Goal: Use online tool/utility: Utilize a website feature to perform a specific function

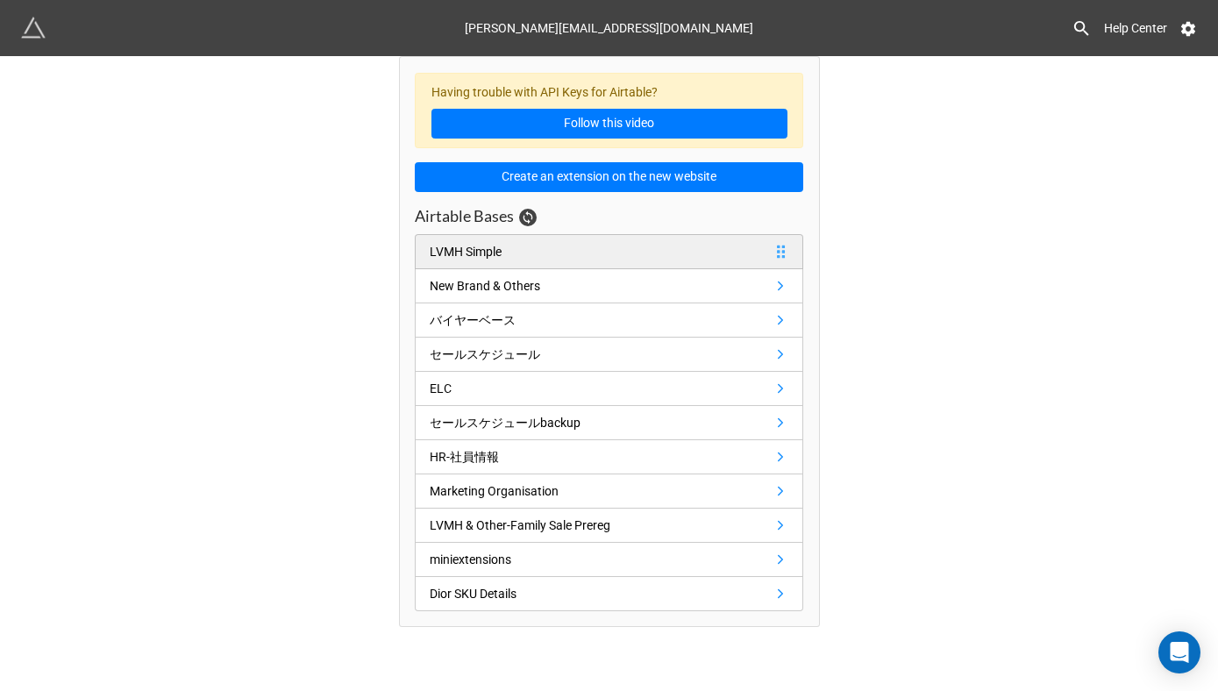
click at [615, 245] on link "LVMH Simple" at bounding box center [609, 251] width 388 height 35
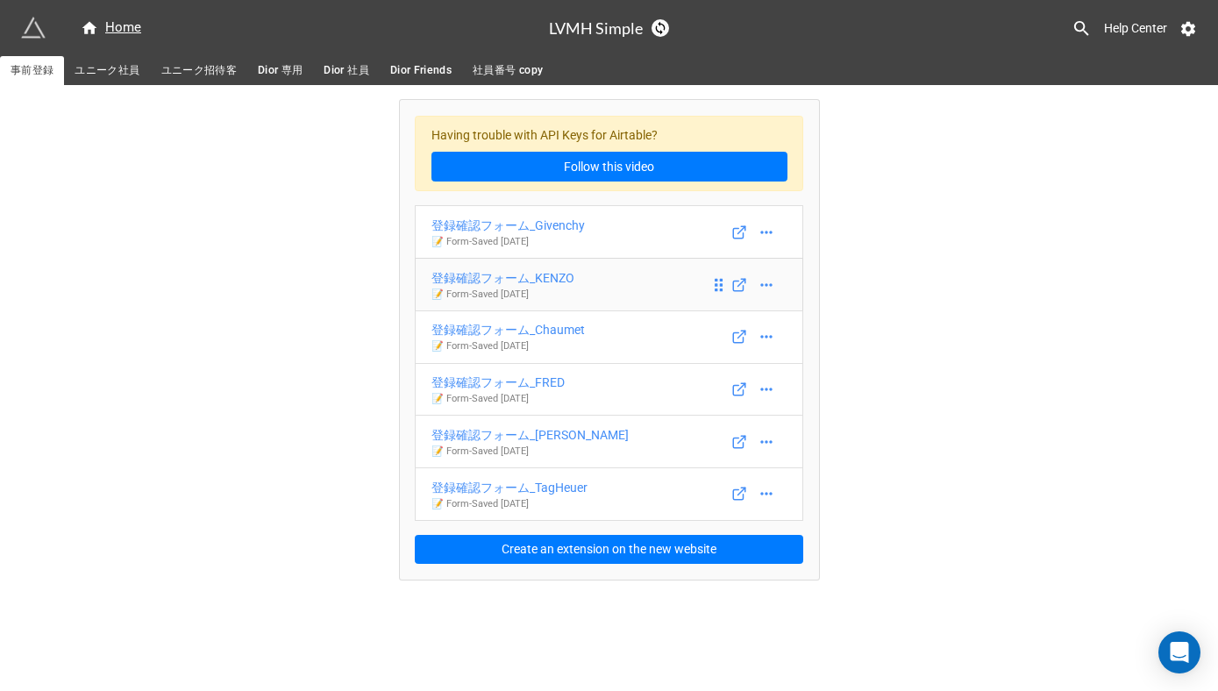
click at [572, 281] on div "登録確認フォーム_KENZO" at bounding box center [502, 277] width 143 height 19
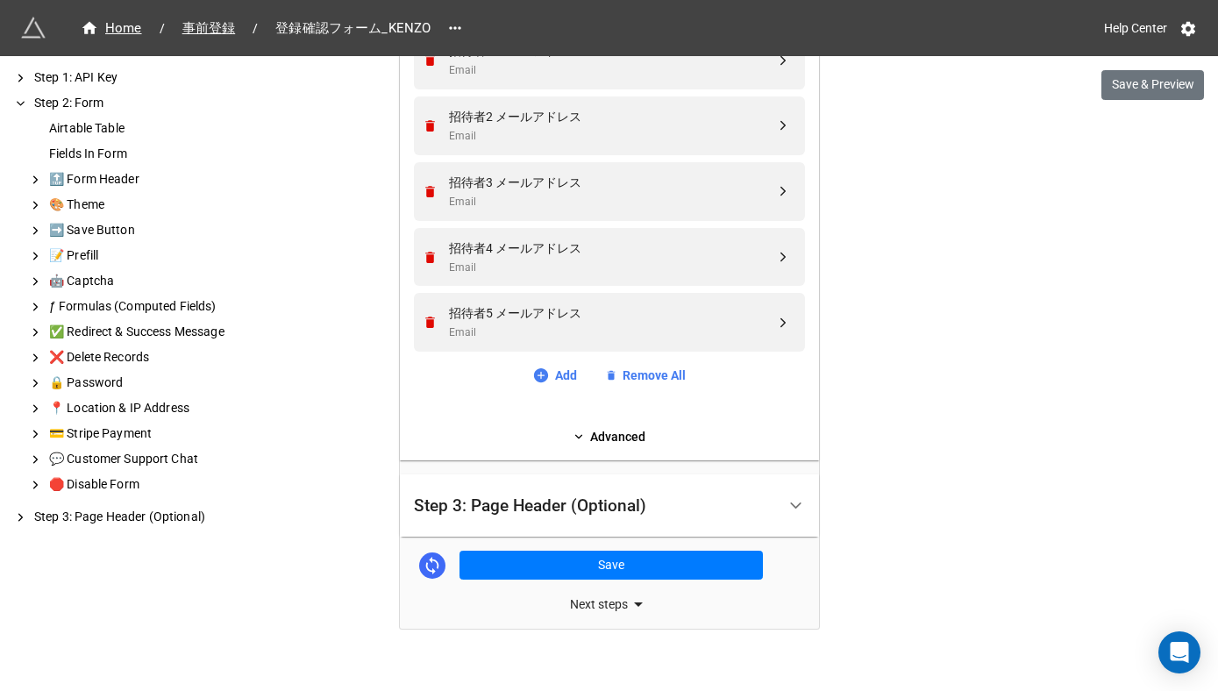
scroll to position [1241, 0]
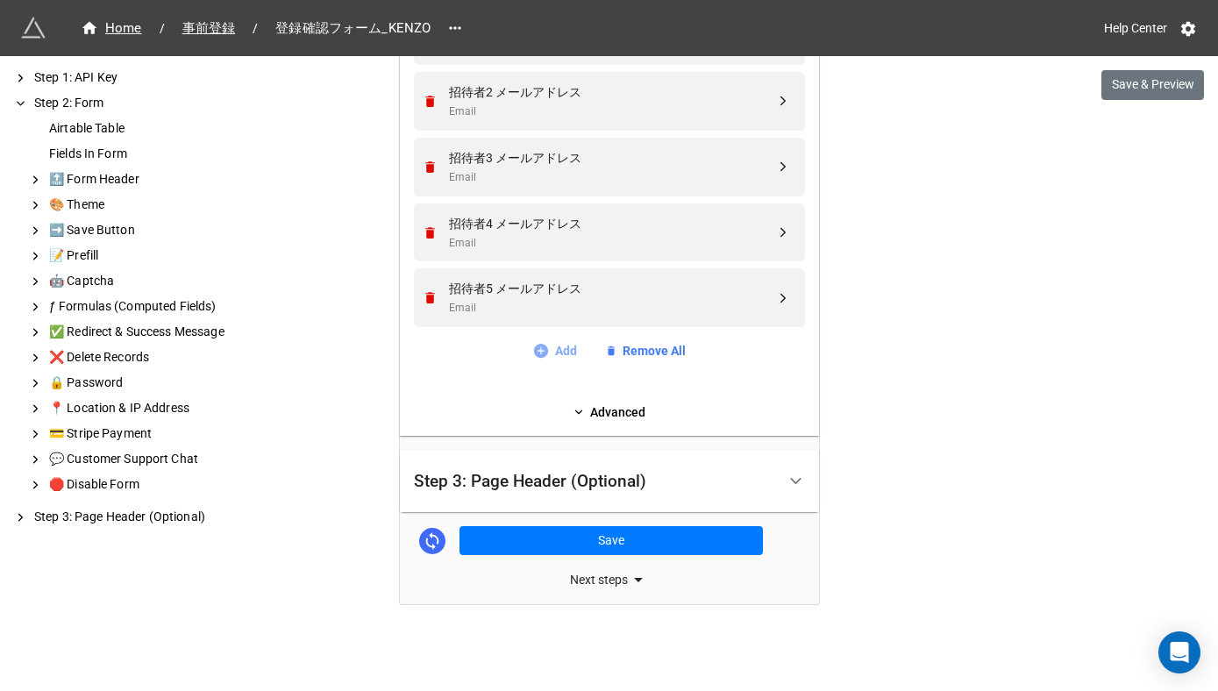
click at [568, 351] on link "Add" at bounding box center [554, 350] width 45 height 19
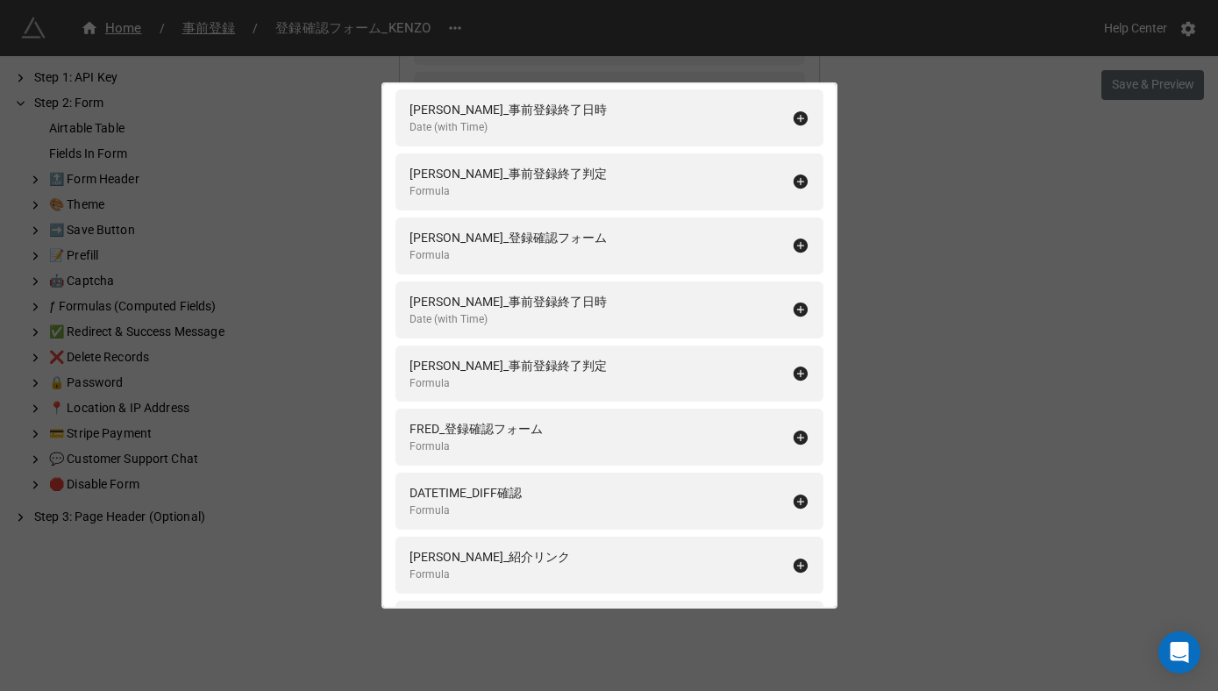
scroll to position [5527, 0]
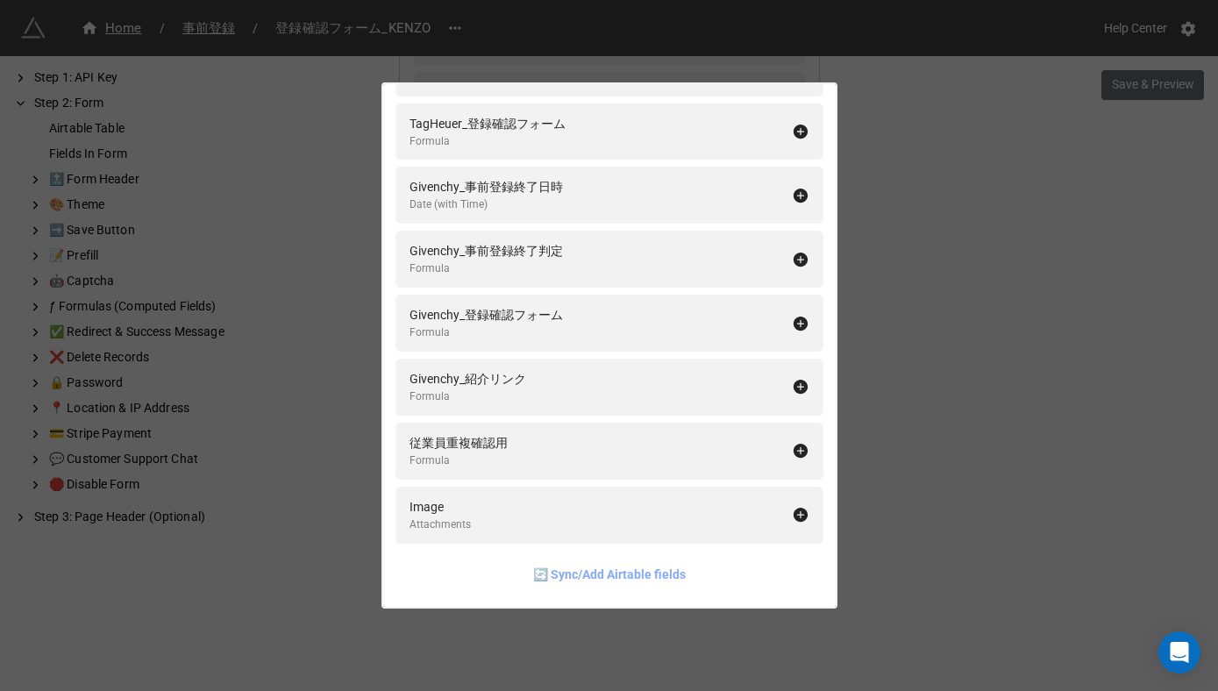
click at [554, 574] on link "🔄 Sync/Add Airtable fields" at bounding box center [609, 574] width 153 height 19
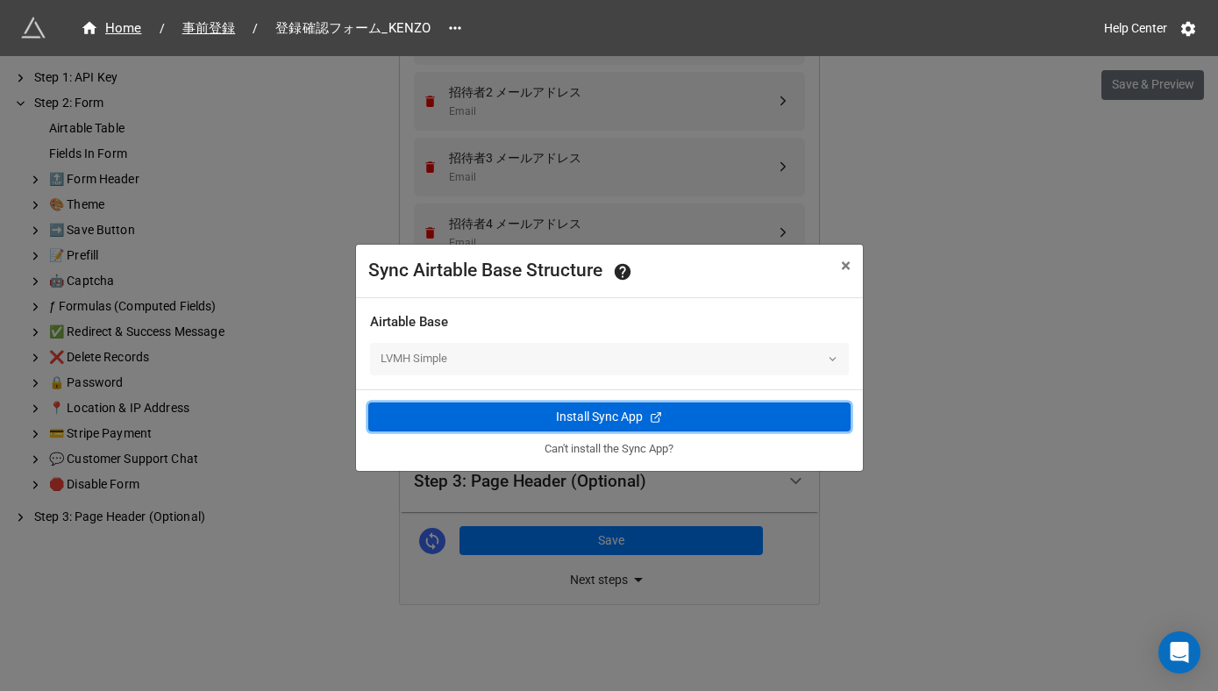
click at [600, 421] on div "Install Sync App" at bounding box center [599, 417] width 87 height 18
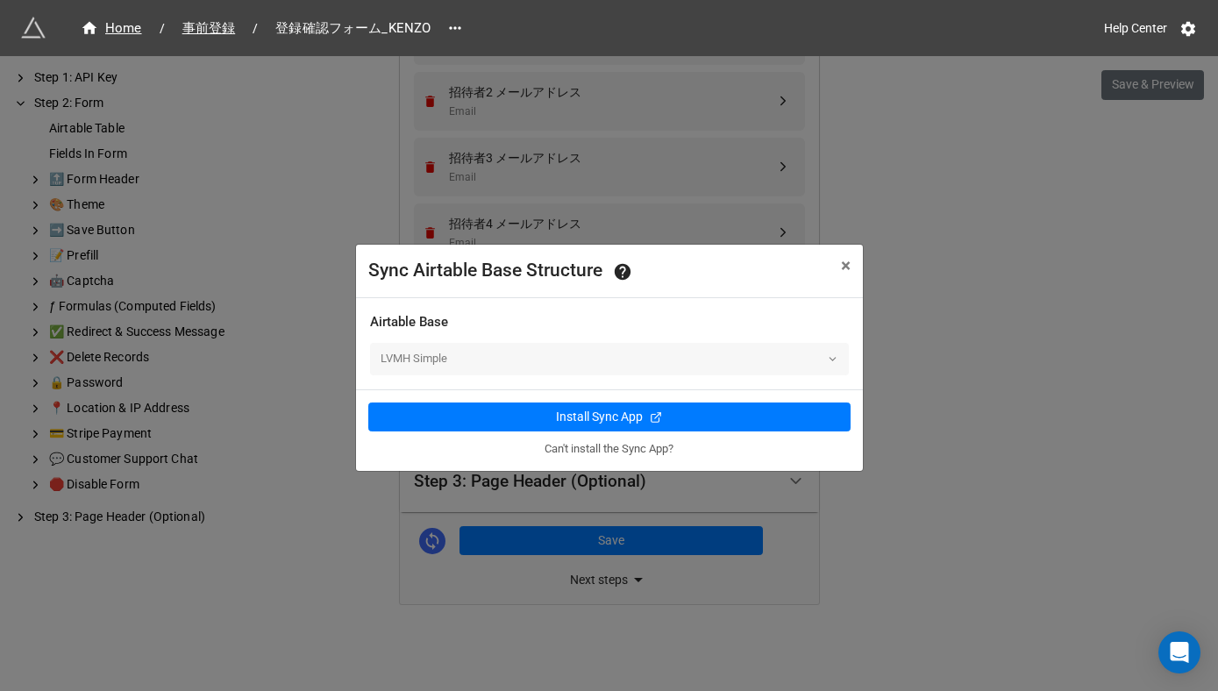
click at [771, 348] on div "LVMH Simple" at bounding box center [609, 359] width 479 height 32
click at [844, 266] on span "×" at bounding box center [846, 265] width 10 height 21
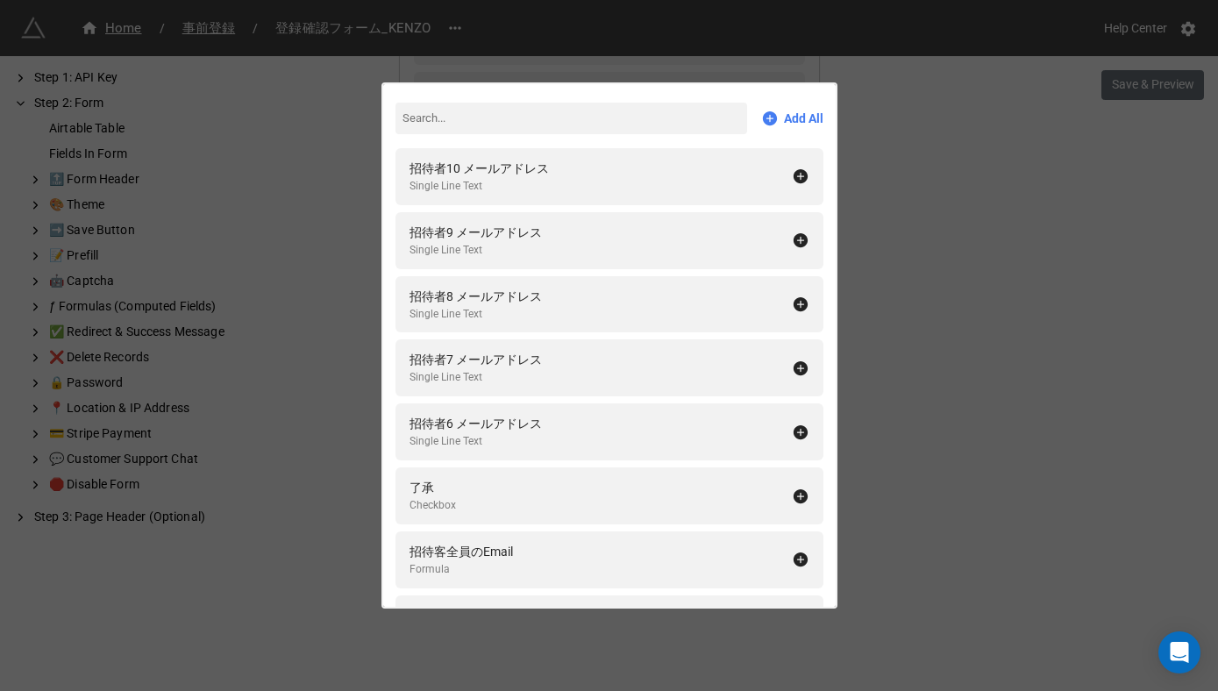
scroll to position [0, 0]
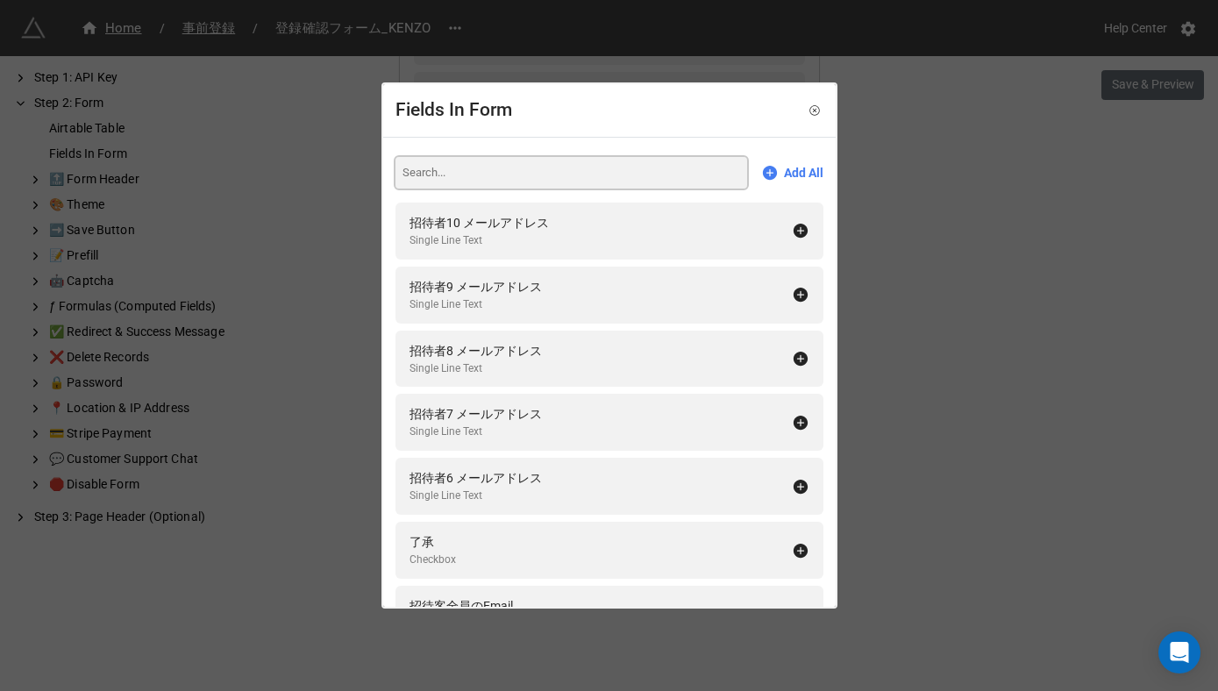
click at [547, 174] on input at bounding box center [571, 173] width 352 height 32
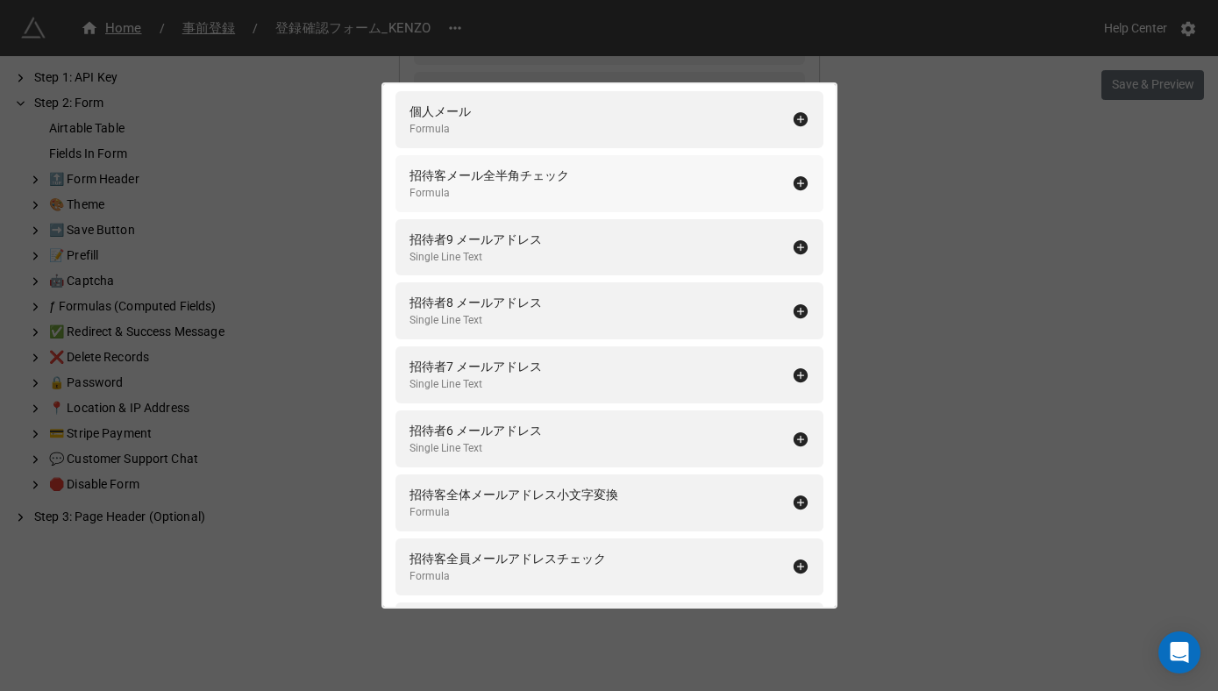
scroll to position [226, 0]
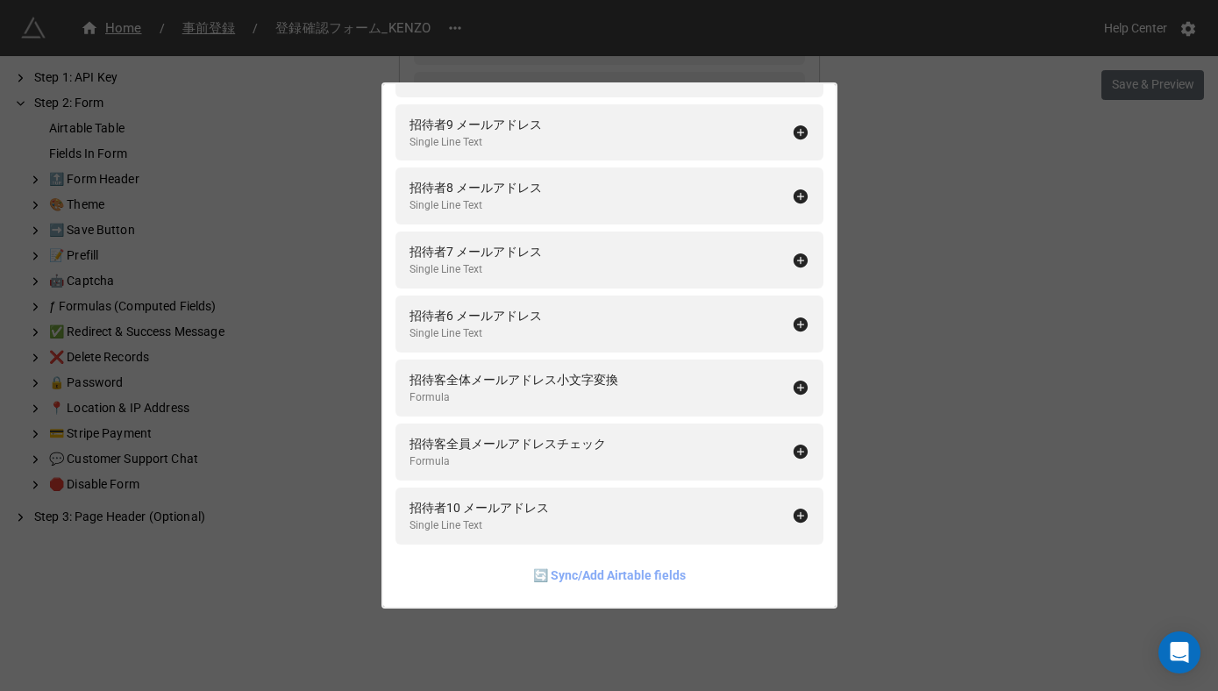
type input "メール"
click at [554, 569] on link "🔄 Sync/Add Airtable fields" at bounding box center [609, 574] width 153 height 19
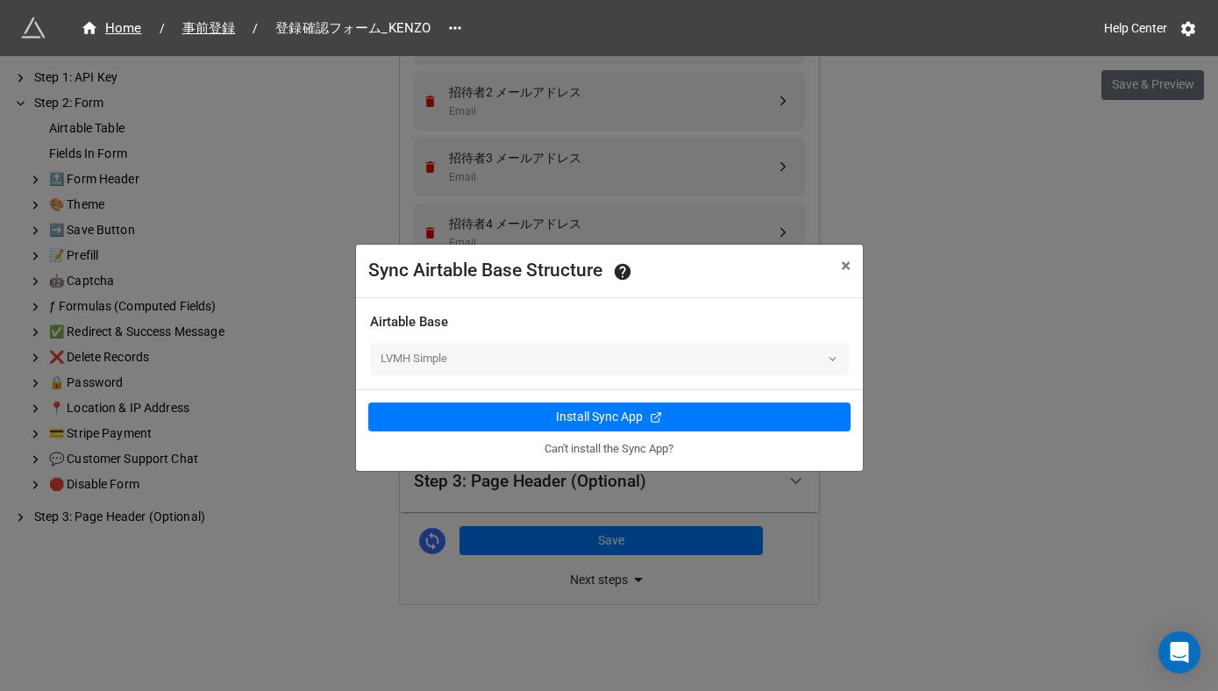
click at [480, 350] on div "LVMH Simple" at bounding box center [609, 359] width 479 height 32
click at [499, 355] on div "LVMH Simple" at bounding box center [609, 359] width 479 height 32
click at [849, 267] on span "×" at bounding box center [846, 265] width 10 height 21
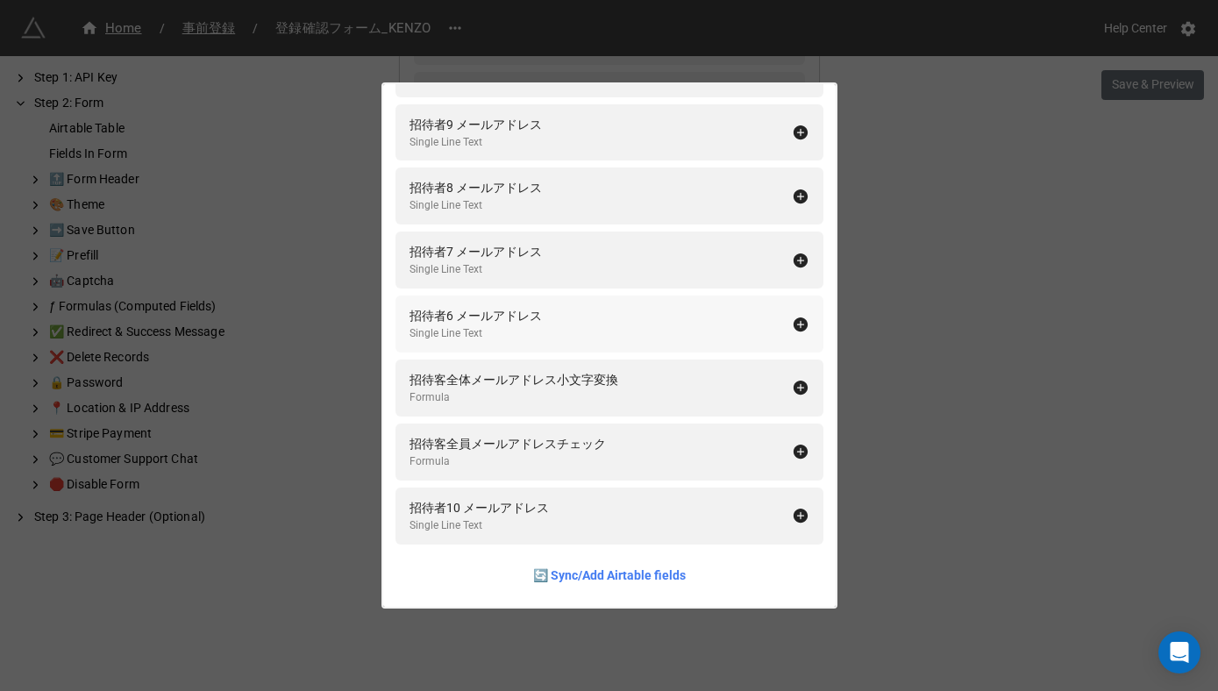
scroll to position [0, 0]
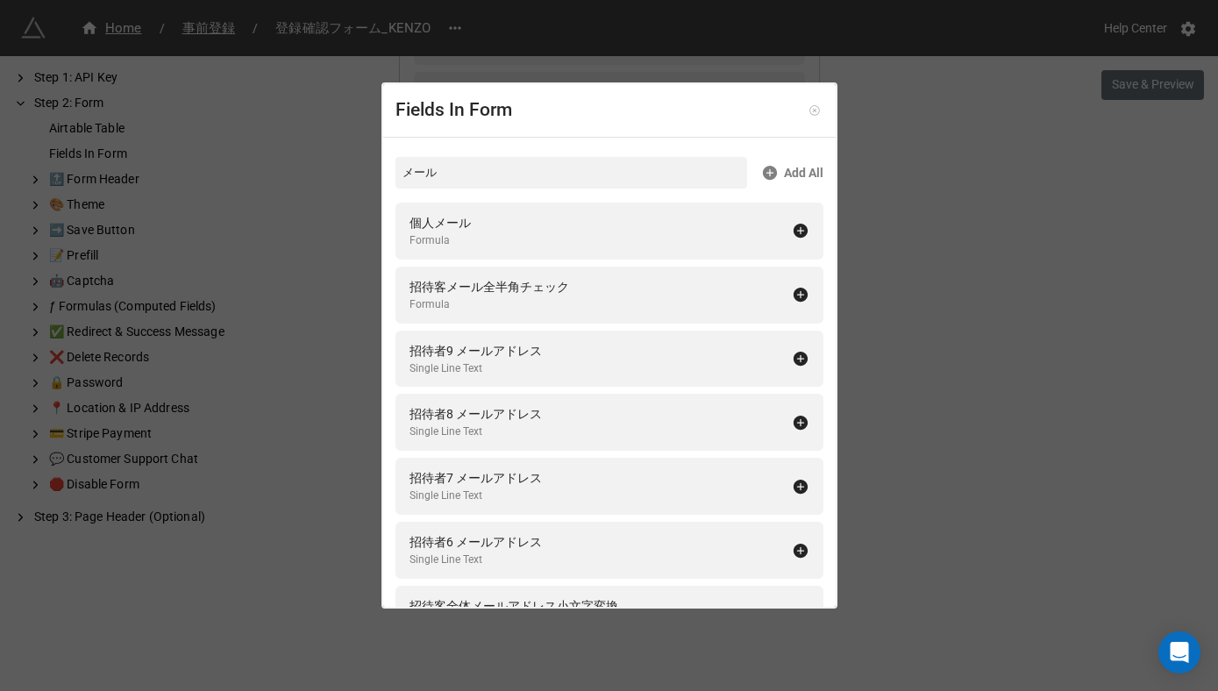
click at [808, 111] on icon at bounding box center [814, 110] width 12 height 12
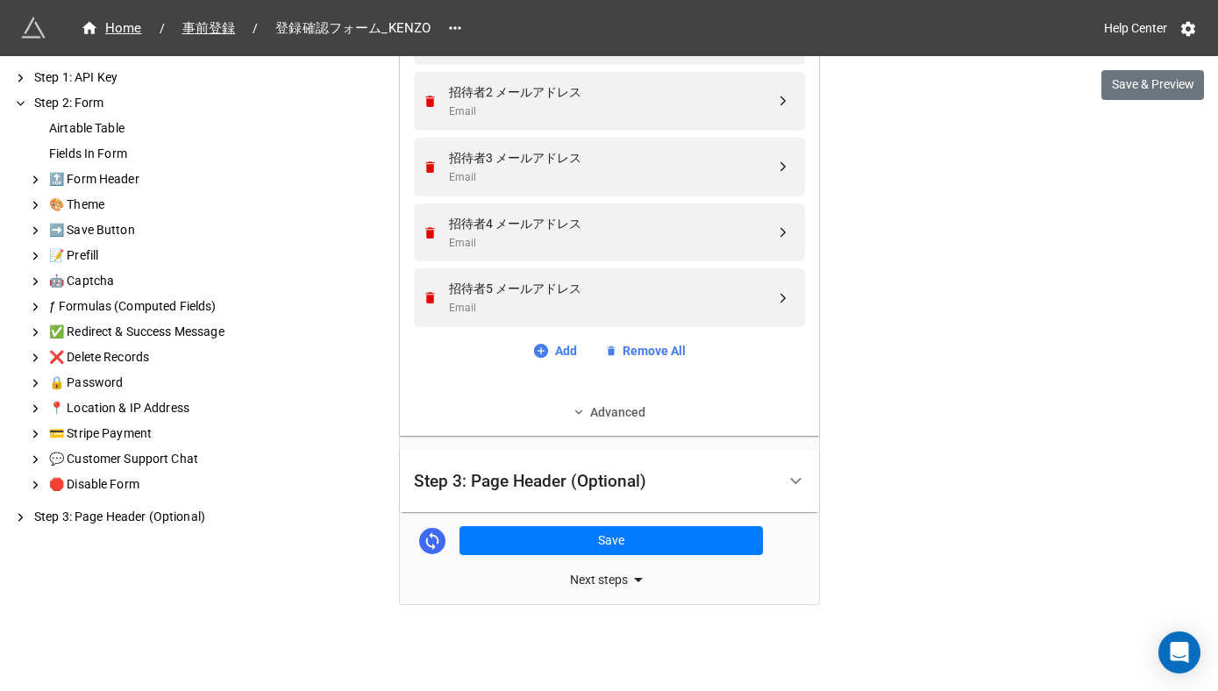
click at [593, 415] on link "Advanced" at bounding box center [609, 411] width 391 height 19
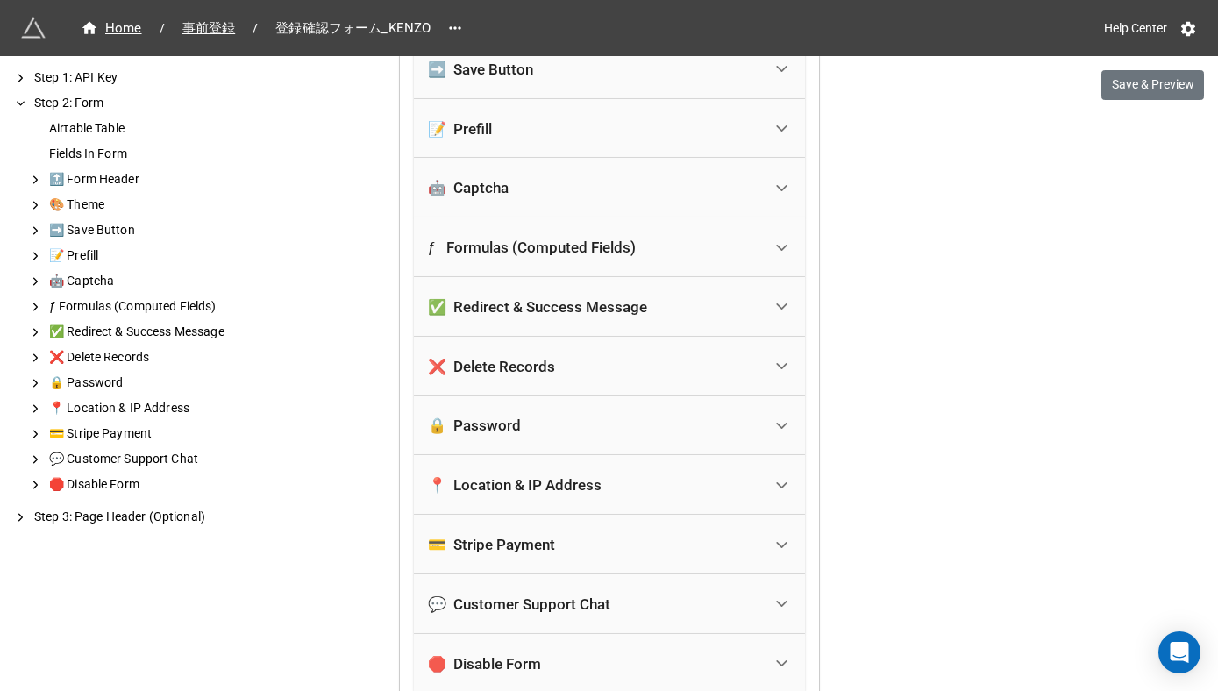
scroll to position [2009, 0]
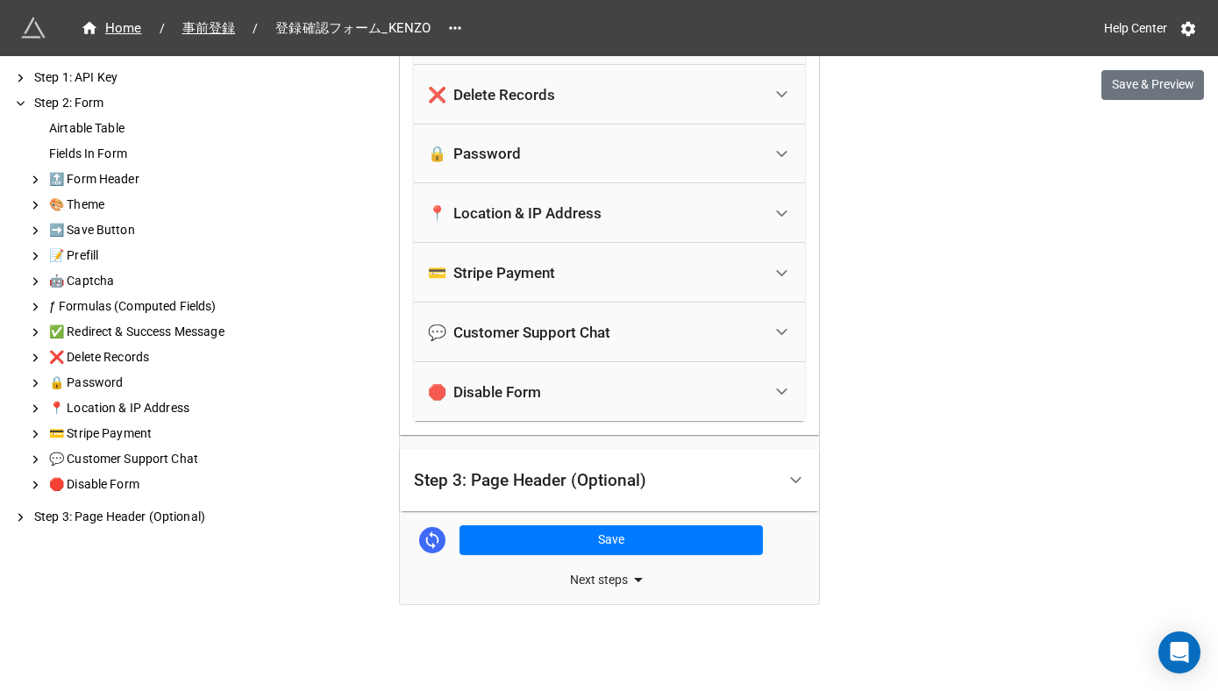
click at [558, 480] on div "Step 3: Page Header (Optional)" at bounding box center [530, 481] width 232 height 18
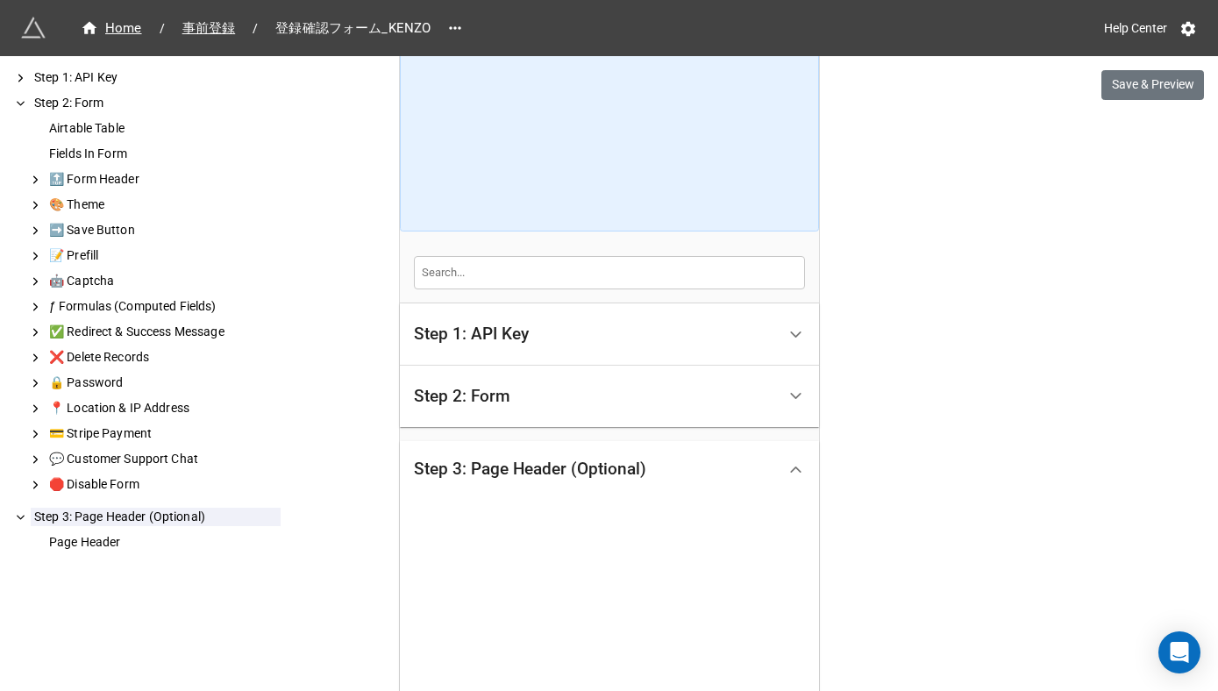
click at [353, 488] on div "We have released a newer version of this extension with many improvements! It's…" at bounding box center [609, 408] width 1218 height 1237
click at [967, 140] on div "We have released a newer version of this extension with many improvements! It's…" at bounding box center [609, 408] width 1218 height 1237
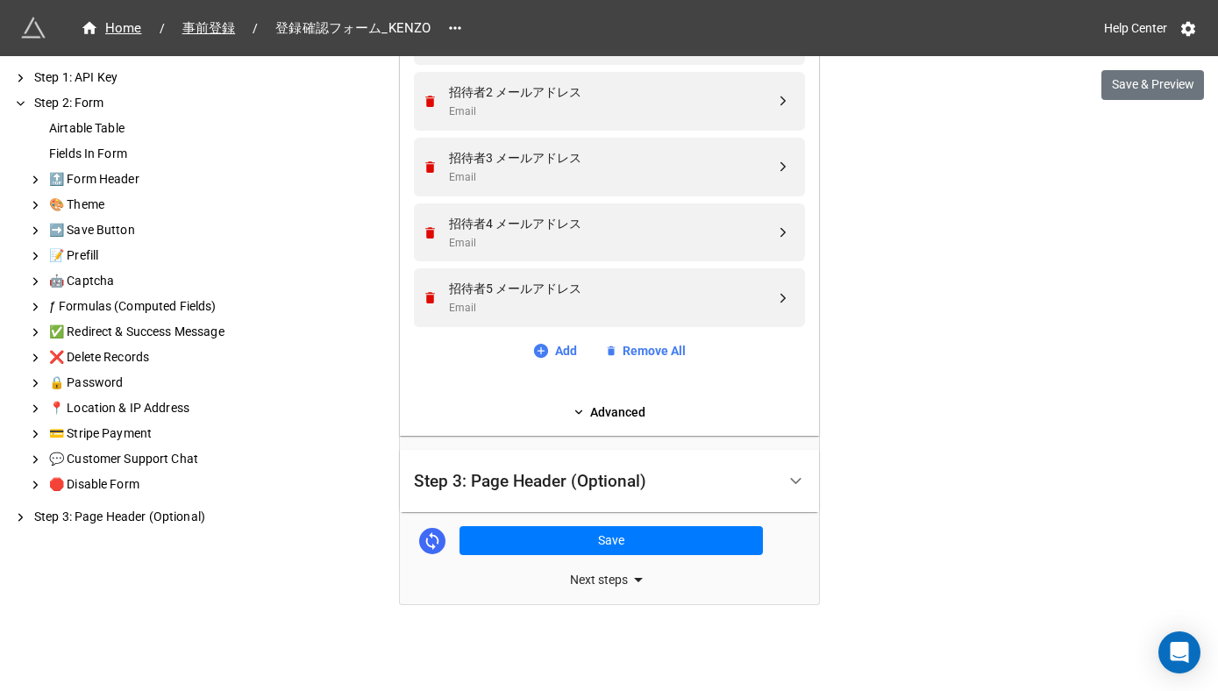
scroll to position [1228, 0]
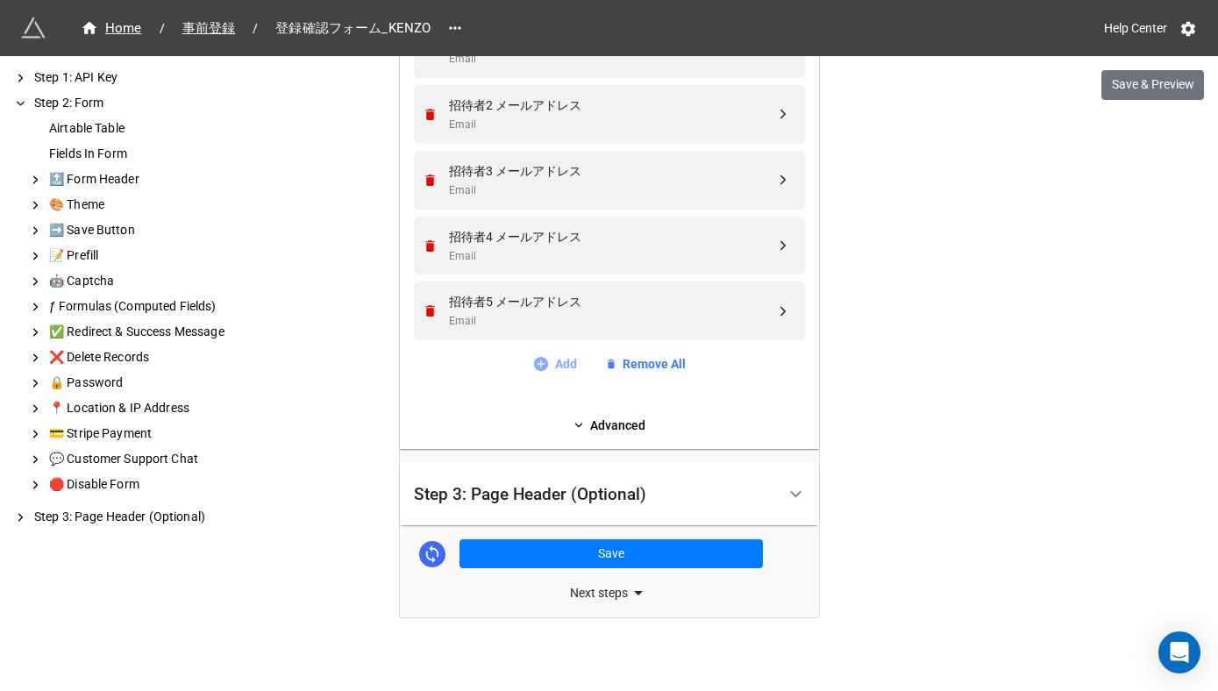
click at [558, 362] on link "Add" at bounding box center [554, 363] width 45 height 19
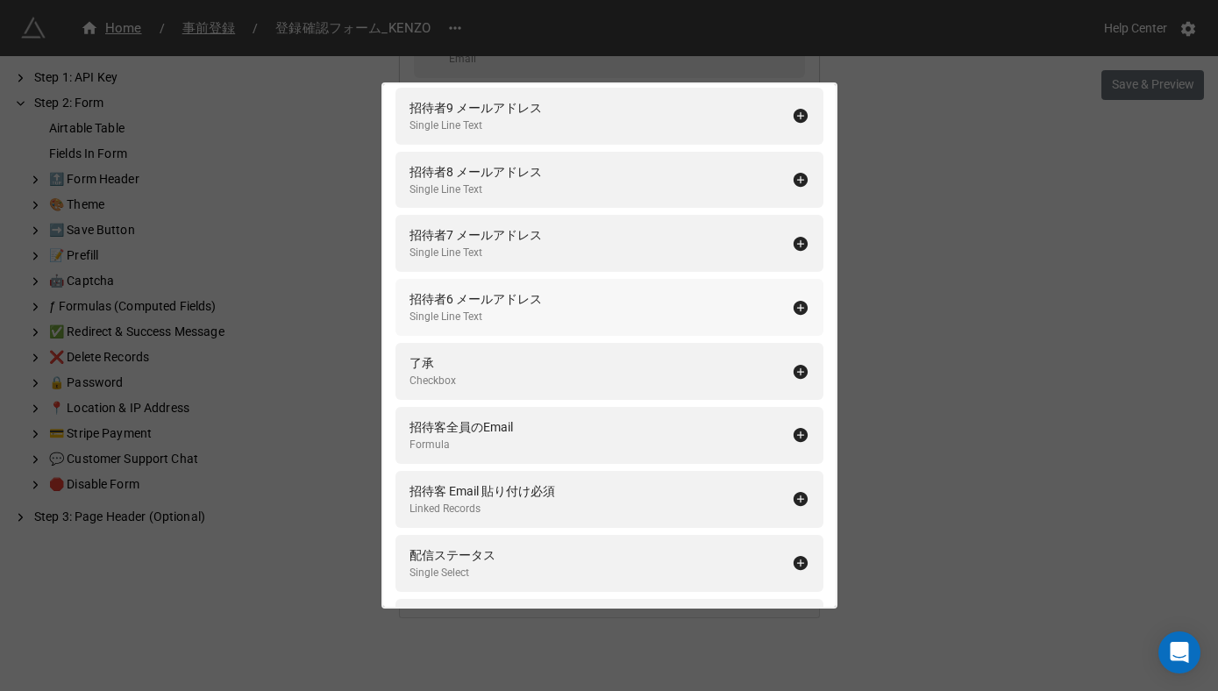
scroll to position [0, 0]
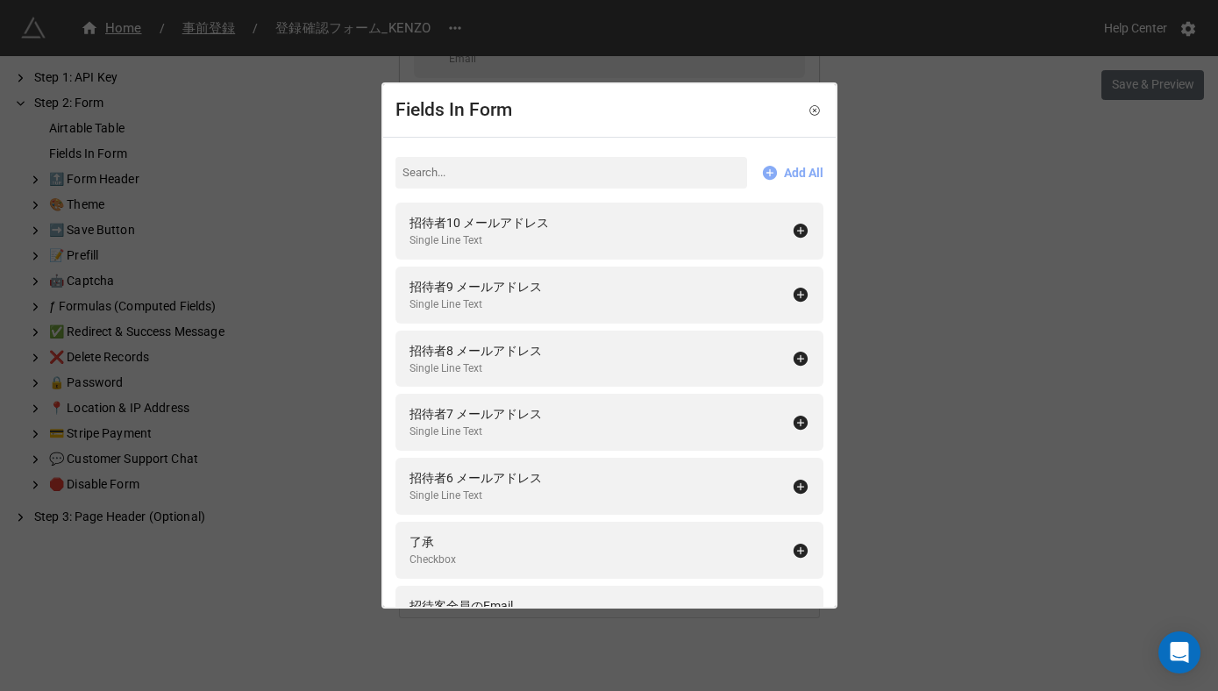
click at [797, 170] on link "Add All" at bounding box center [792, 172] width 62 height 19
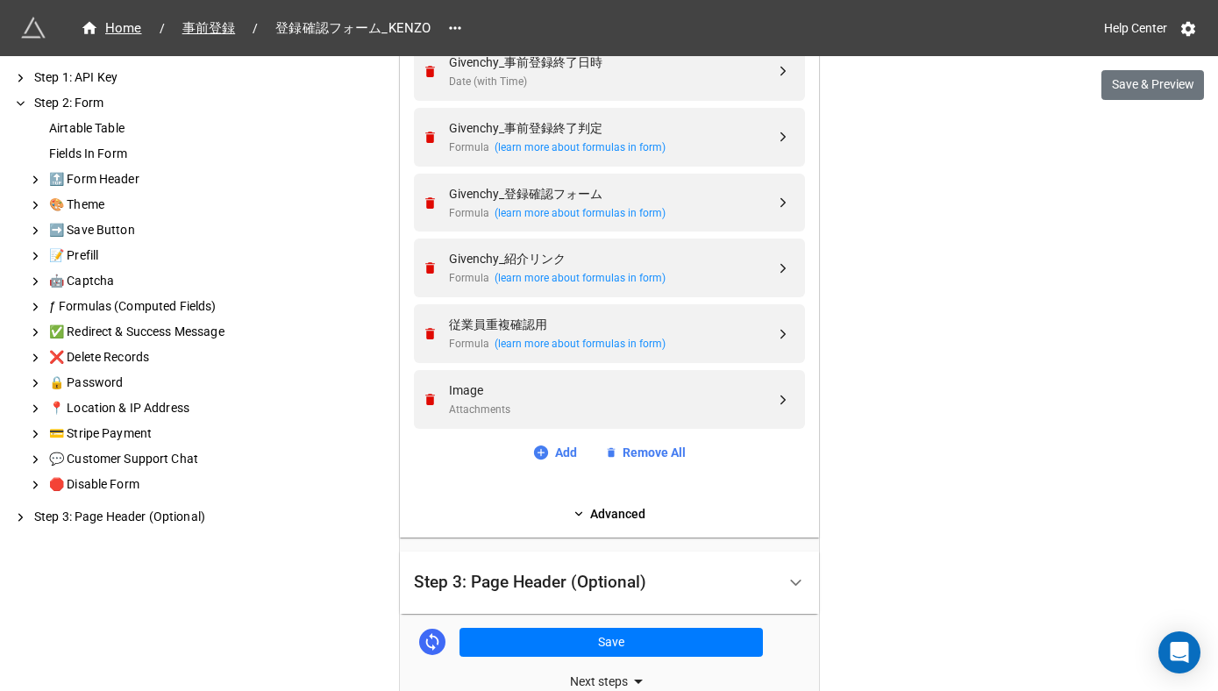
scroll to position [7278, 0]
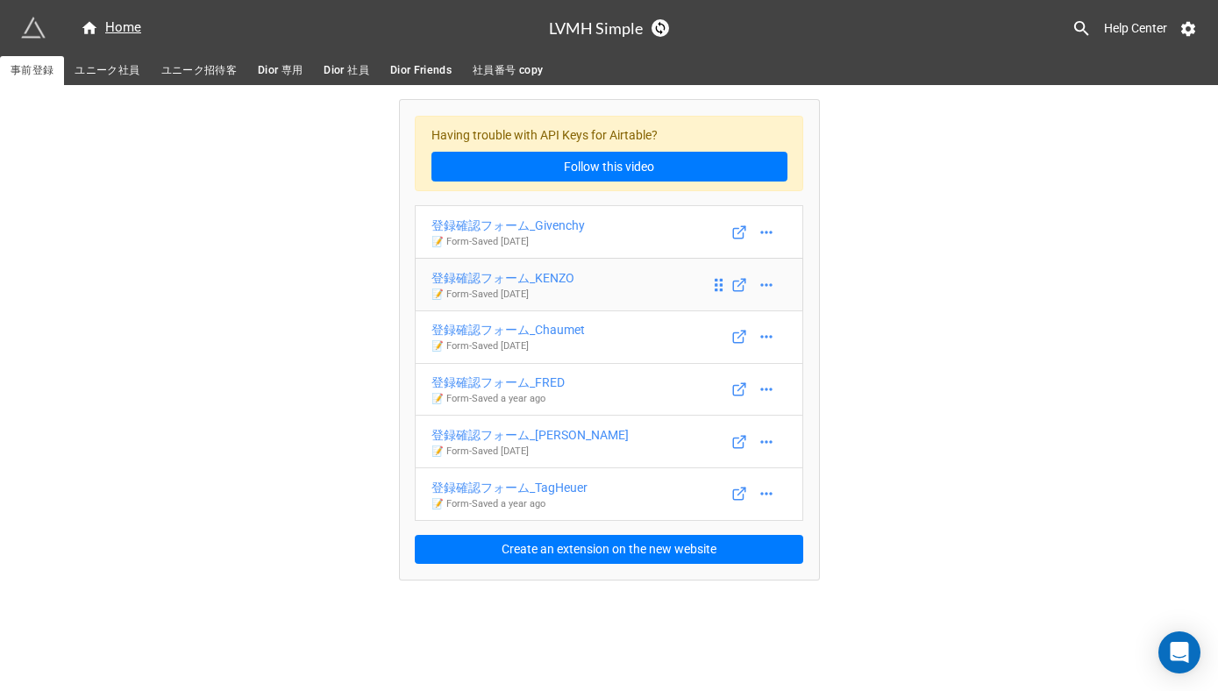
click at [559, 277] on div "登録確認フォーム_KENZO" at bounding box center [502, 277] width 143 height 19
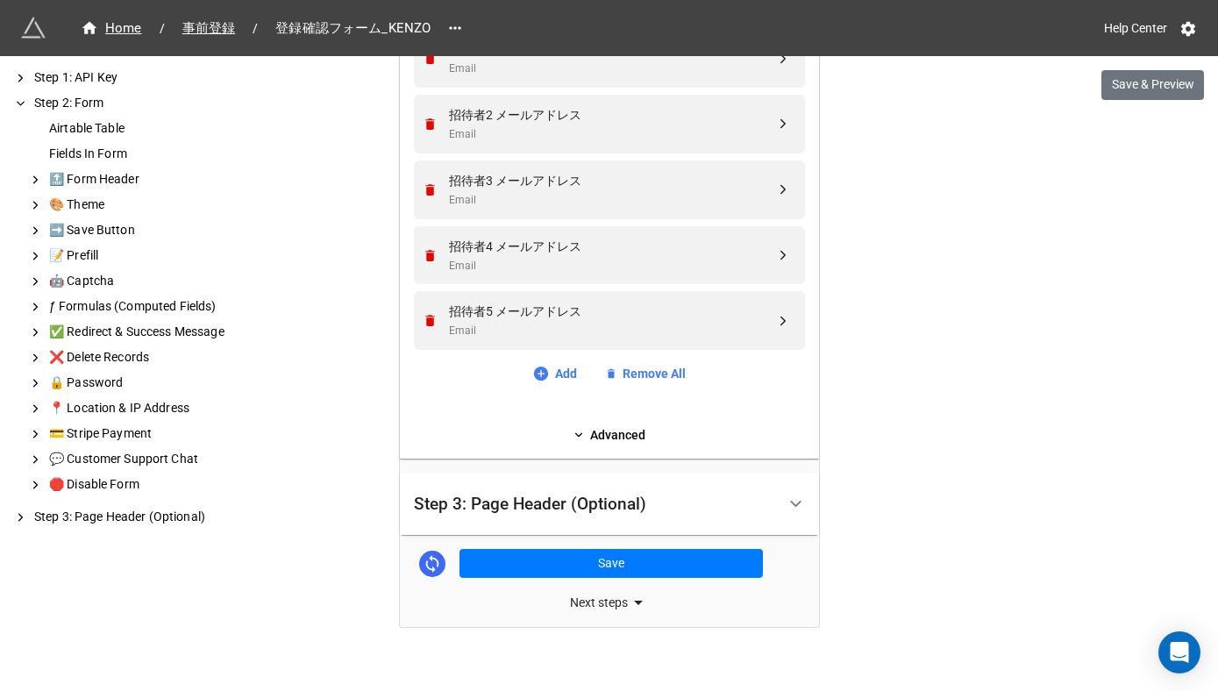
scroll to position [1241, 0]
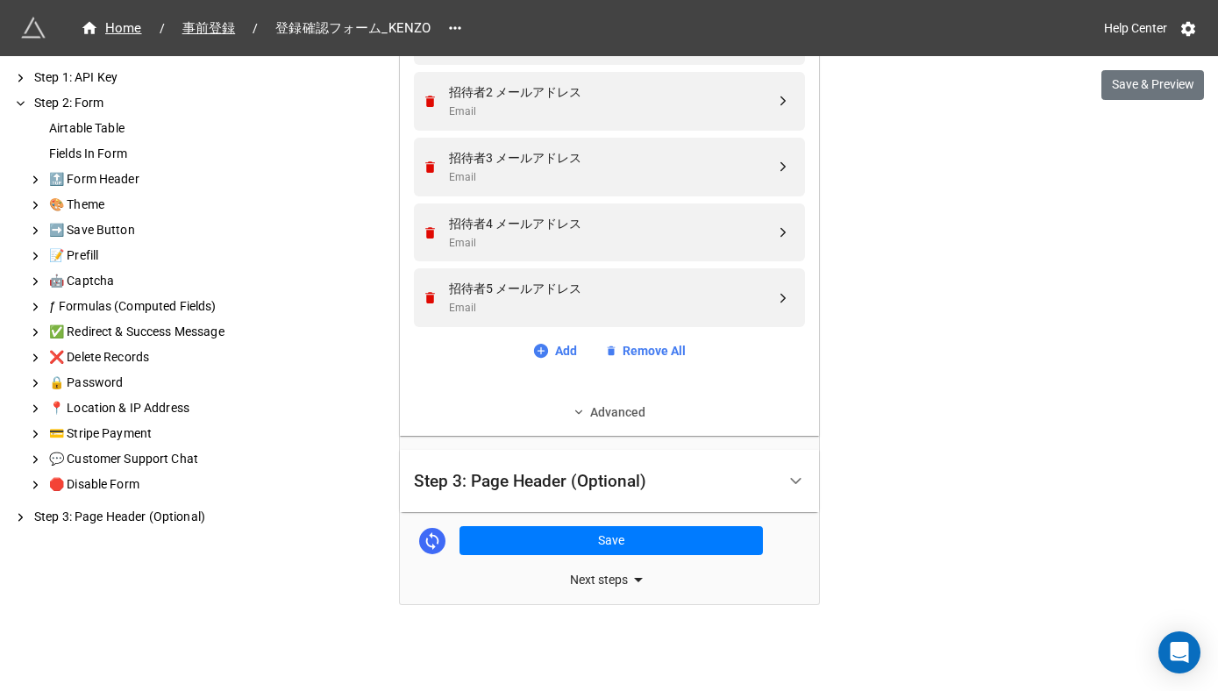
click at [603, 418] on link "Advanced" at bounding box center [609, 411] width 391 height 19
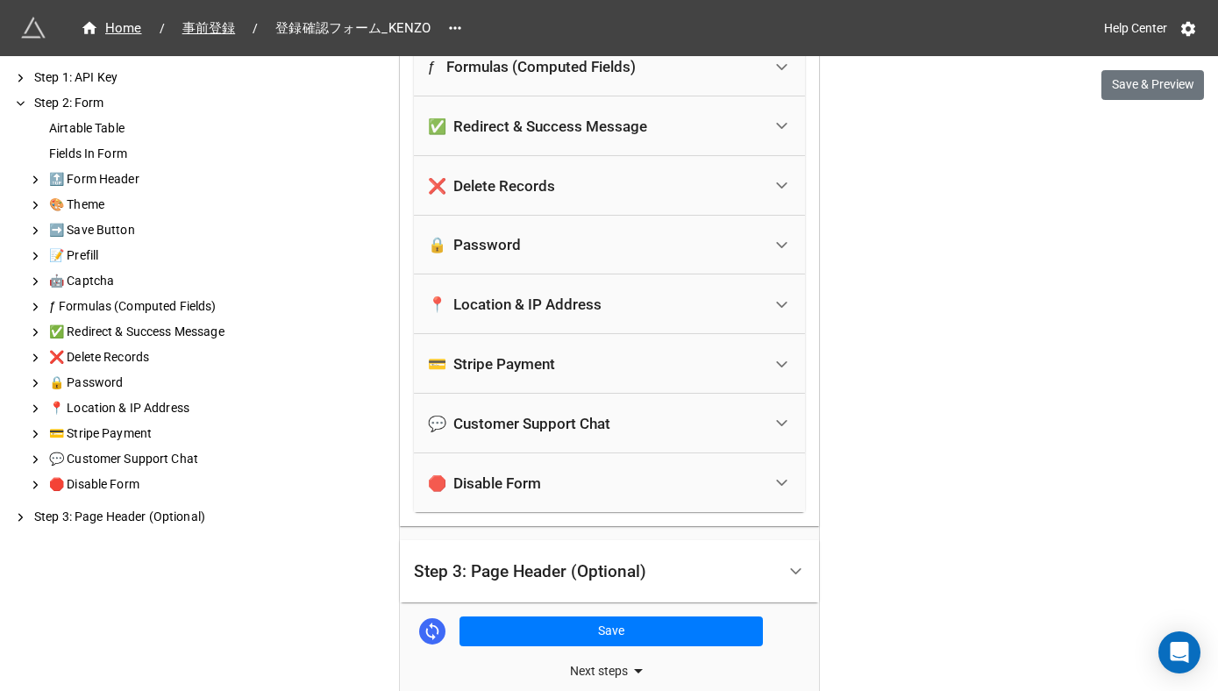
scroll to position [2009, 0]
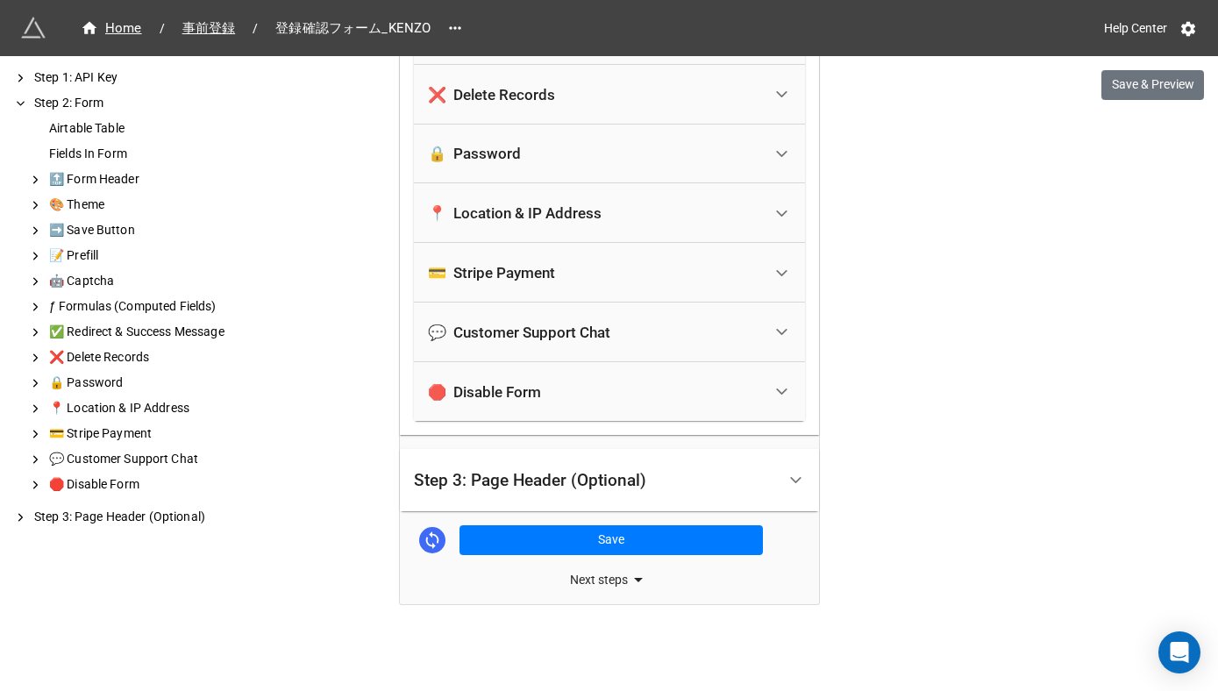
click at [426, 542] on icon at bounding box center [432, 539] width 19 height 19
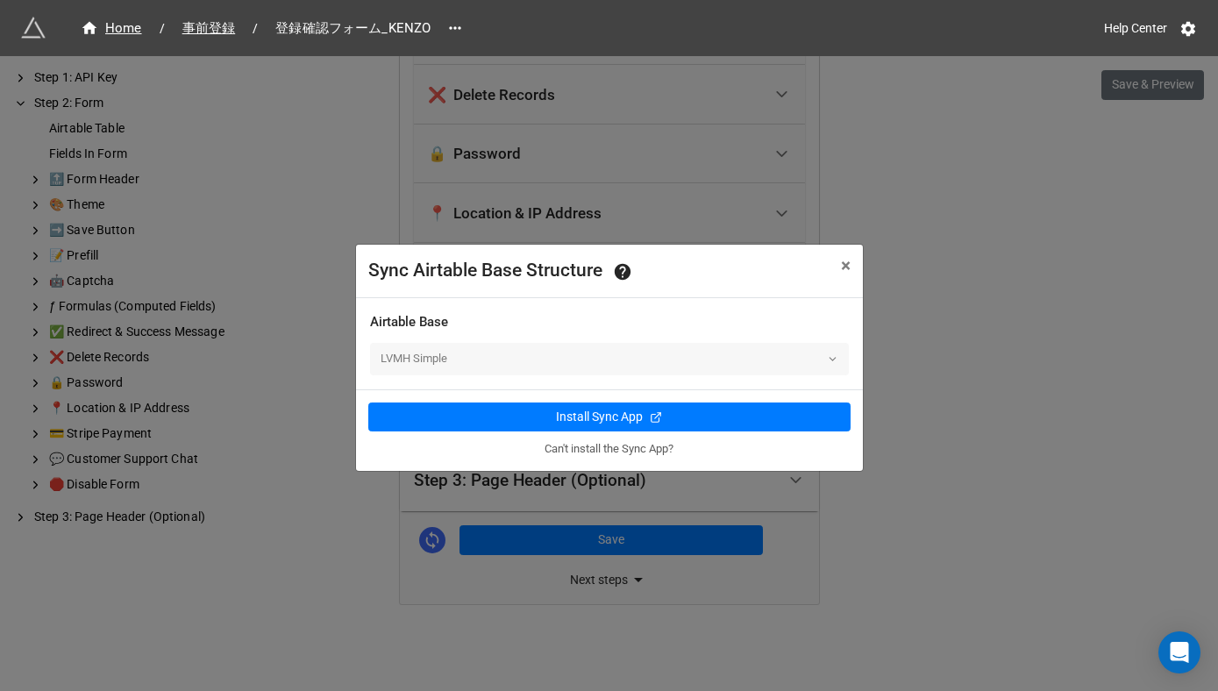
click at [553, 451] on link "Can't install the Sync App?" at bounding box center [608, 448] width 129 height 13
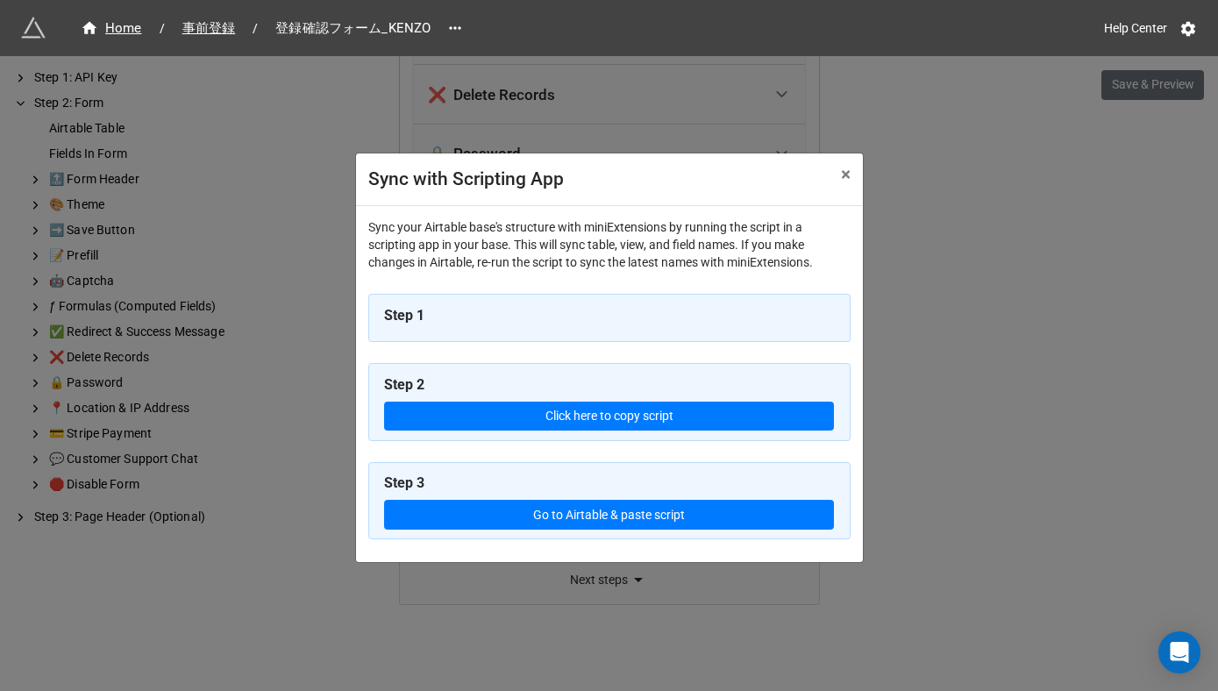
scroll to position [0, 0]
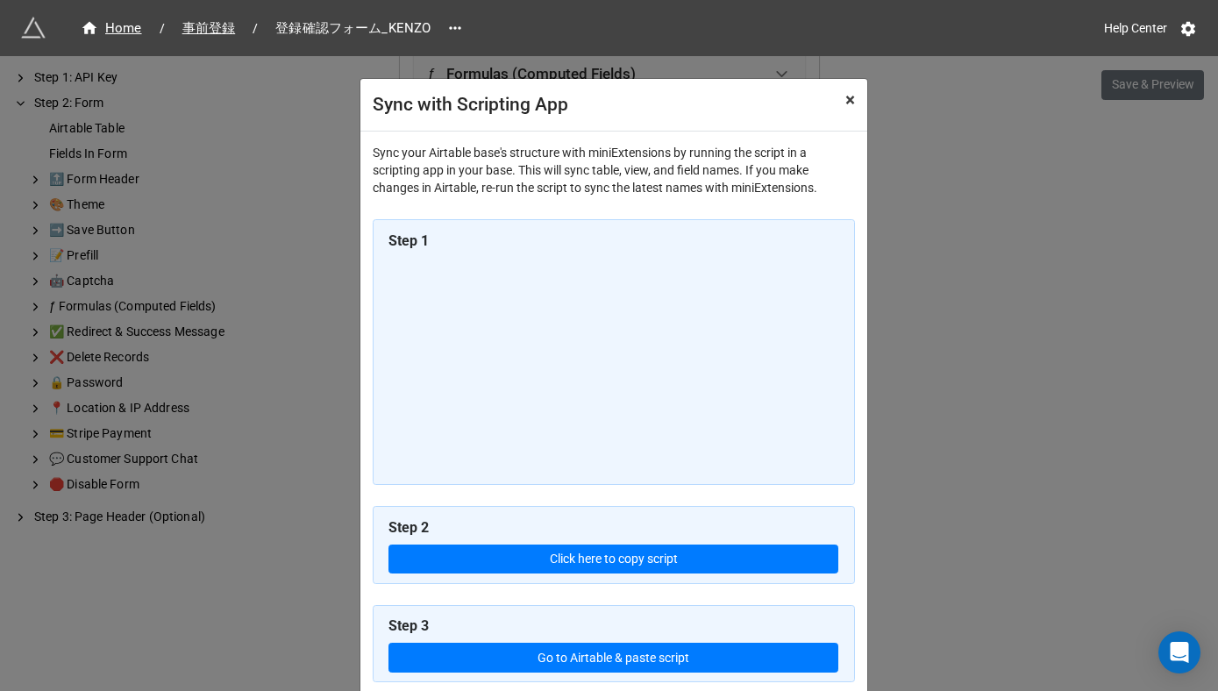
click at [845, 100] on span "×" at bounding box center [850, 99] width 10 height 21
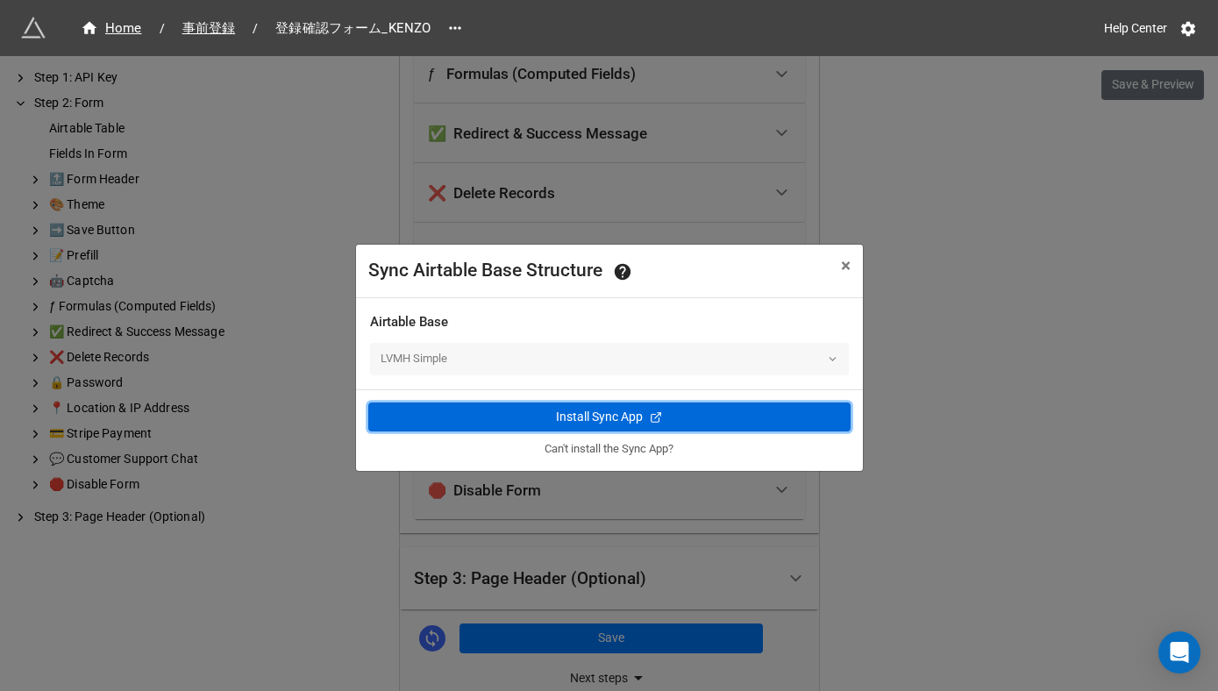
click at [615, 420] on div "Install Sync App" at bounding box center [599, 417] width 87 height 18
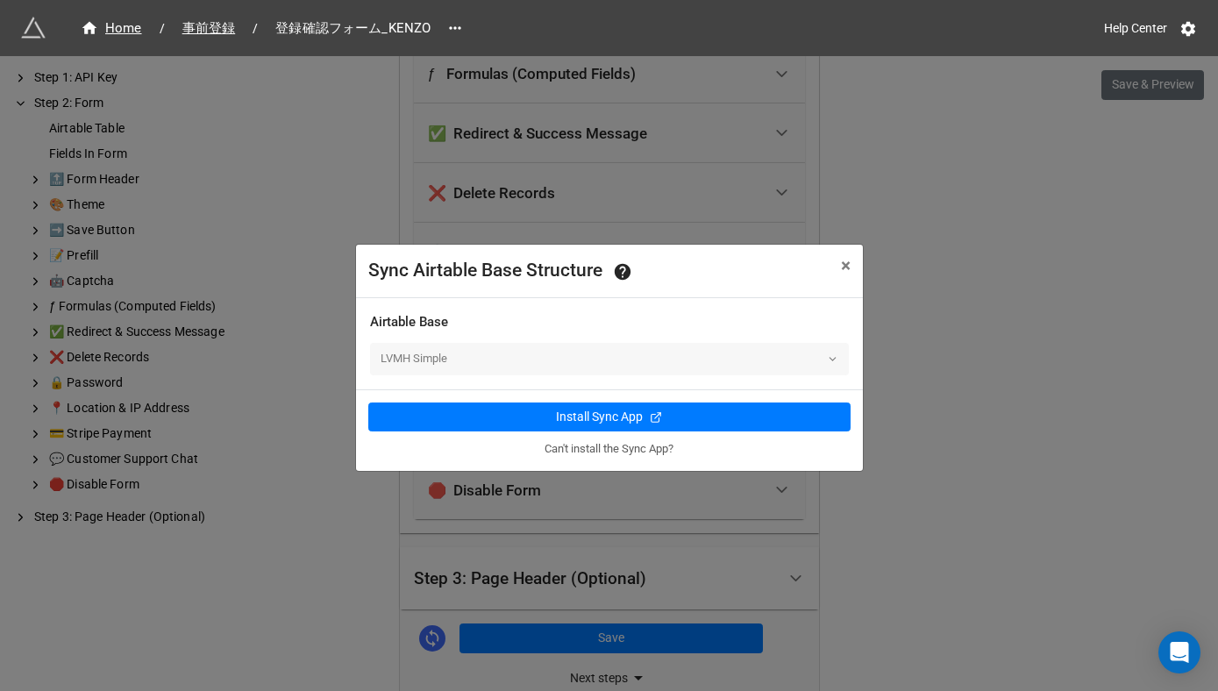
click at [968, 140] on div "Sync Airtable Base Structure × Close Airtable Base LVMH Simple Install Sync App…" at bounding box center [609, 401] width 1218 height 691
